Goal: Task Accomplishment & Management: Use online tool/utility

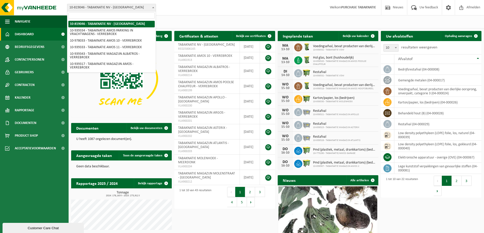
click at [113, 11] on span "10-819046 - TABAKNATIE NV - [GEOGRAPHIC_DATA]" at bounding box center [111, 7] width 88 height 7
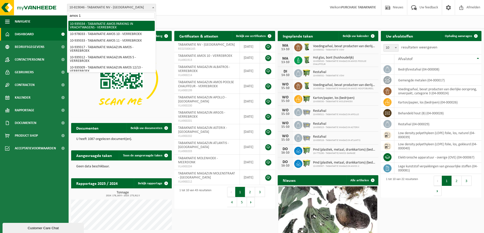
type input "amos 14"
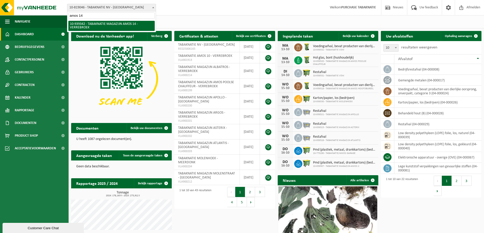
select select "138360"
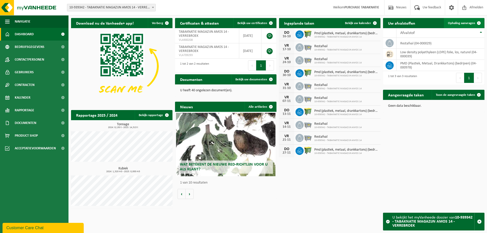
click at [467, 20] on link "Ophaling aanvragen" at bounding box center [464, 23] width 40 height 10
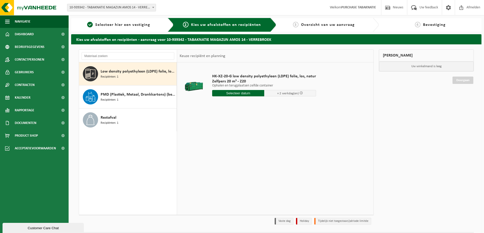
click at [240, 96] on input "text" at bounding box center [238, 93] width 52 height 6
click at [224, 137] on div "14" at bounding box center [225, 138] width 9 height 8
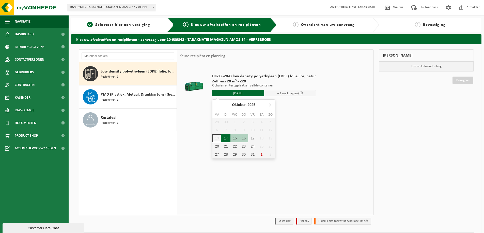
type input "Van 2025-10-14"
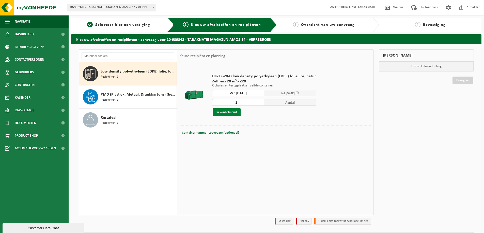
click at [216, 112] on button "In winkelmand" at bounding box center [226, 112] width 28 height 8
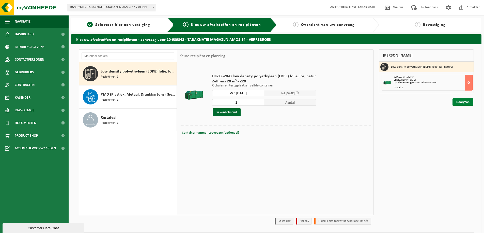
click at [462, 101] on link "Doorgaan" at bounding box center [462, 101] width 21 height 7
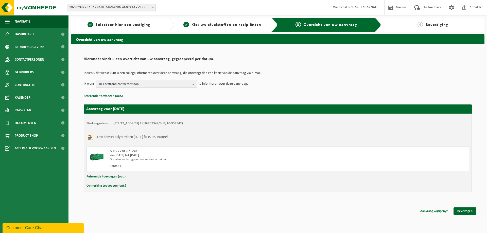
click at [110, 178] on button "Referentie toevoegen (opt.)" at bounding box center [106, 177] width 39 height 7
click at [140, 177] on input "text" at bounding box center [287, 178] width 353 height 8
paste input "PO 25-0002032"
type input "PO 25-0002032"
click at [465, 211] on link "Bevestigen" at bounding box center [465, 212] width 23 height 7
